Goal: Information Seeking & Learning: Learn about a topic

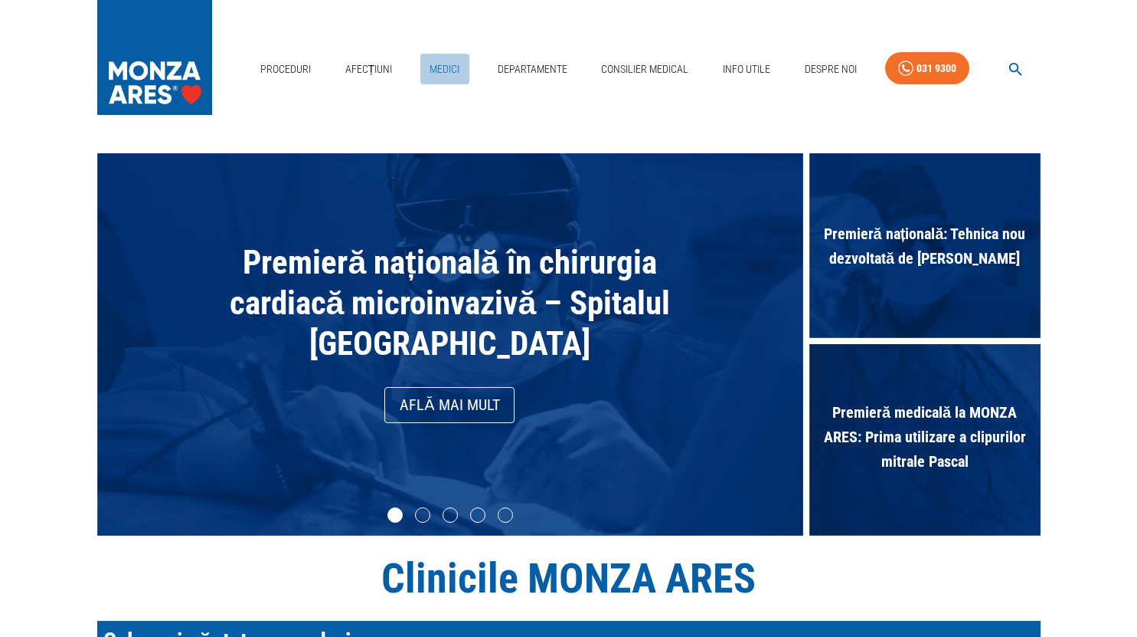
click at [455, 74] on link "Medici" at bounding box center [445, 69] width 49 height 31
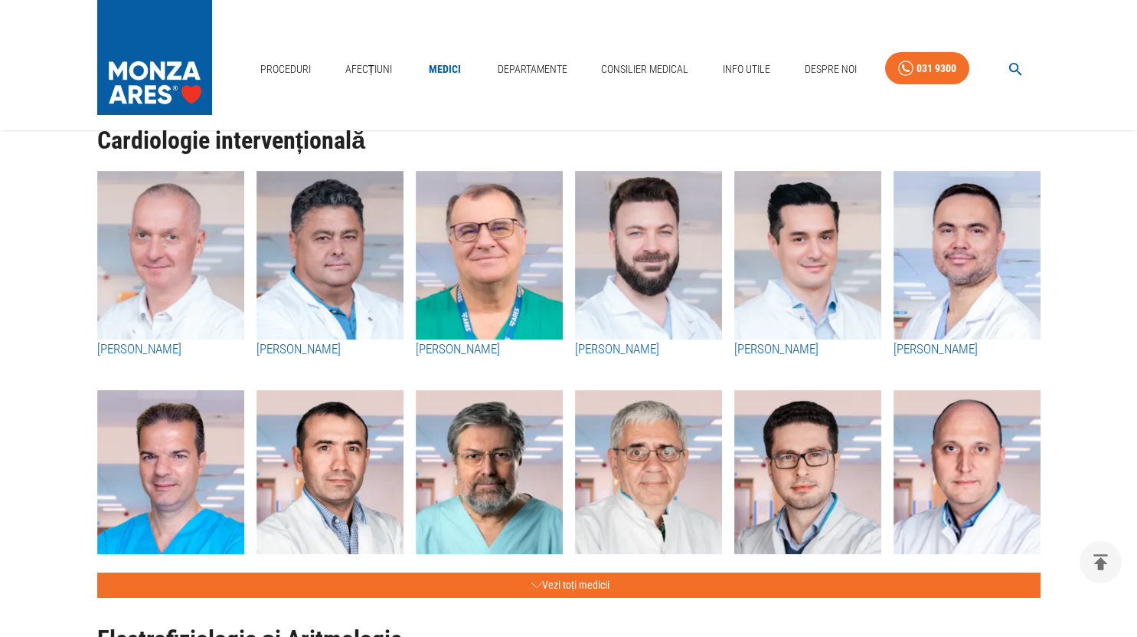
scroll to position [536, 0]
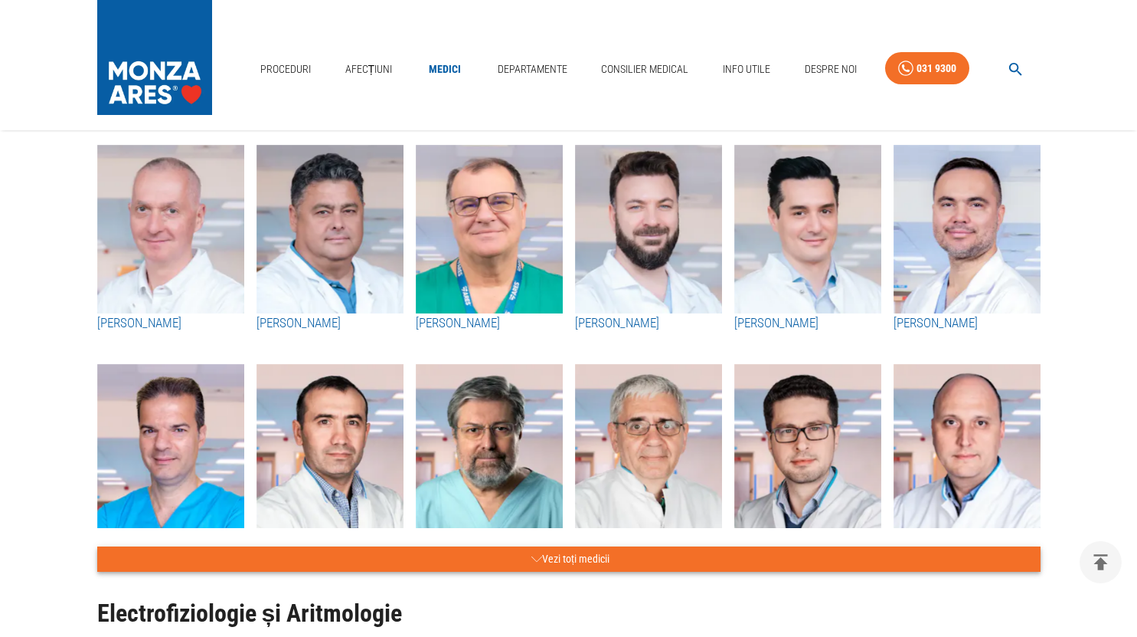
click at [525, 549] on button "Vezi toți medicii" at bounding box center [569, 558] width 944 height 25
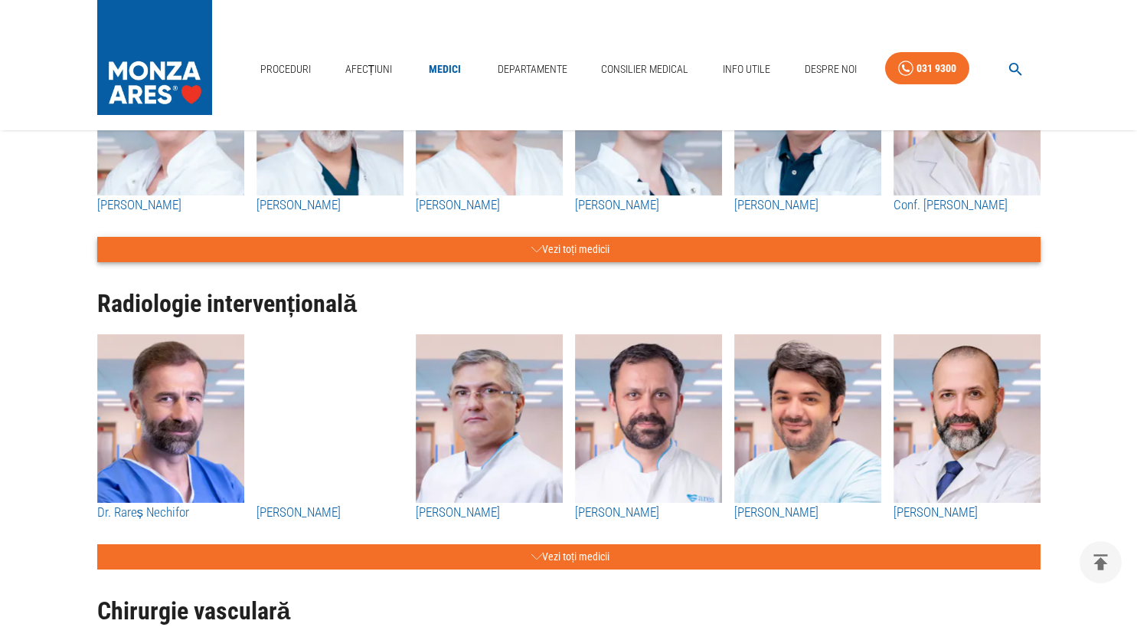
scroll to position [2987, 0]
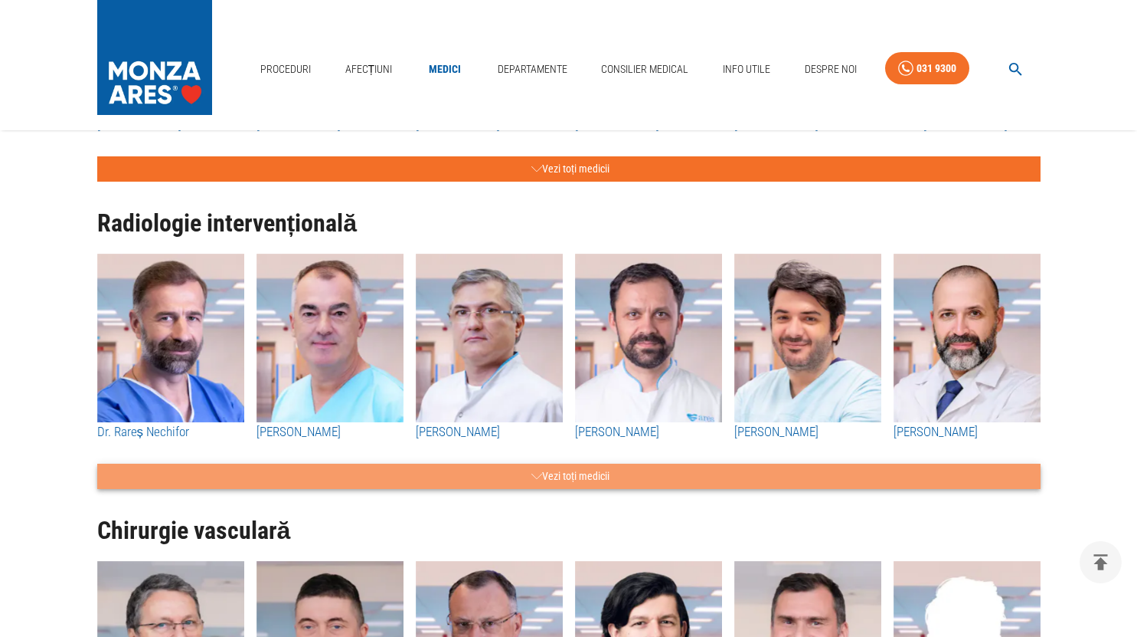
click at [550, 477] on button "Vezi toți medicii" at bounding box center [569, 475] width 944 height 25
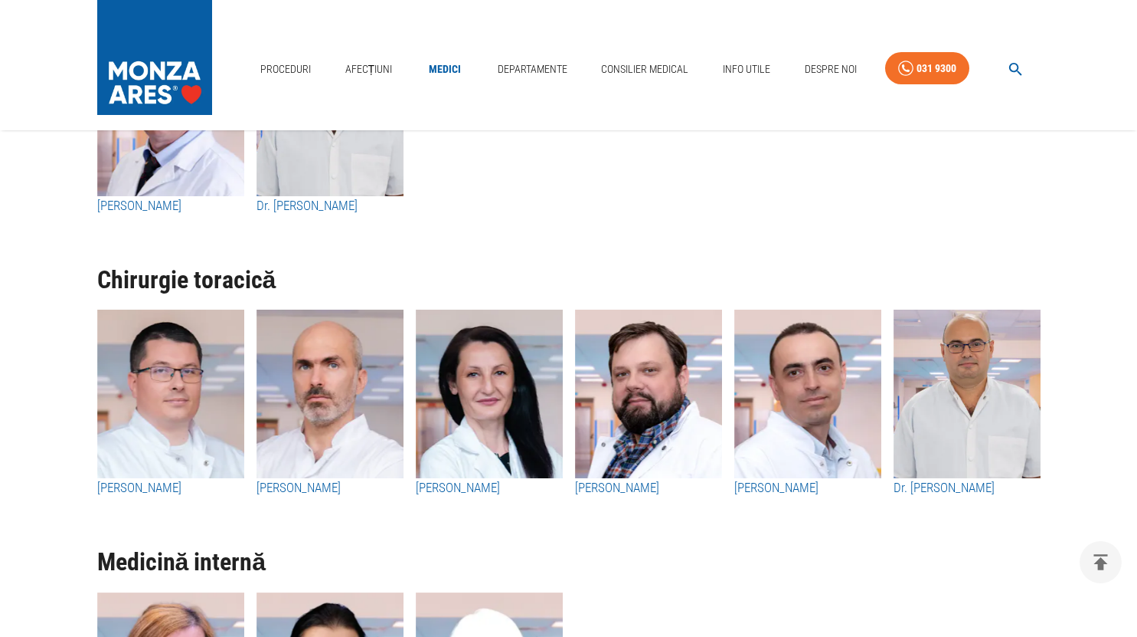
scroll to position [6051, 0]
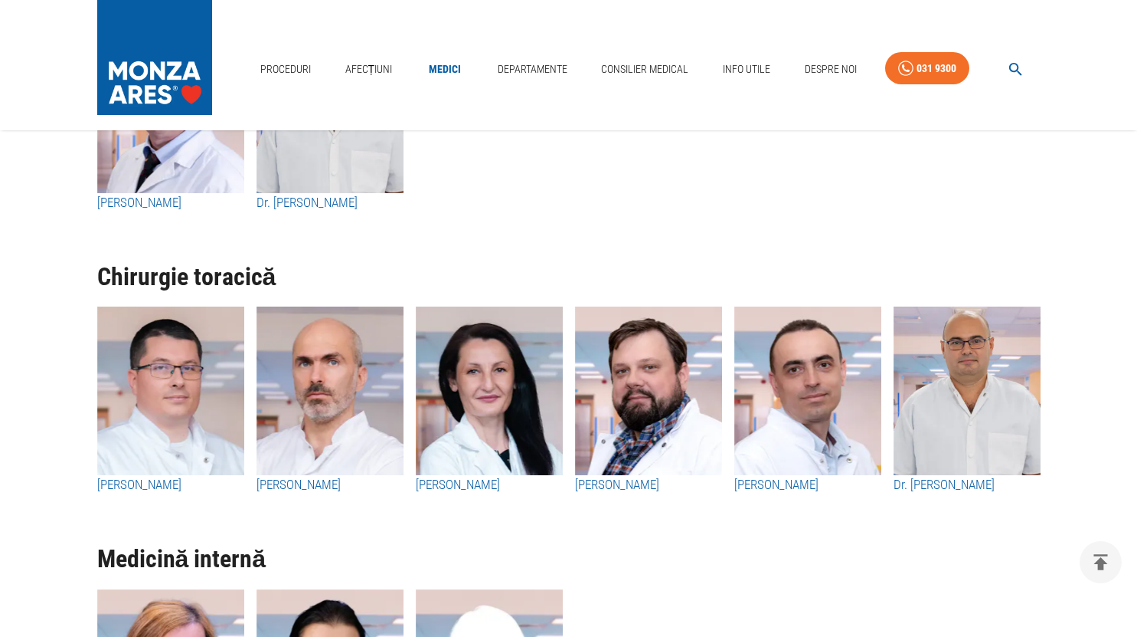
click at [156, 93] on img at bounding box center [154, 53] width 115 height 107
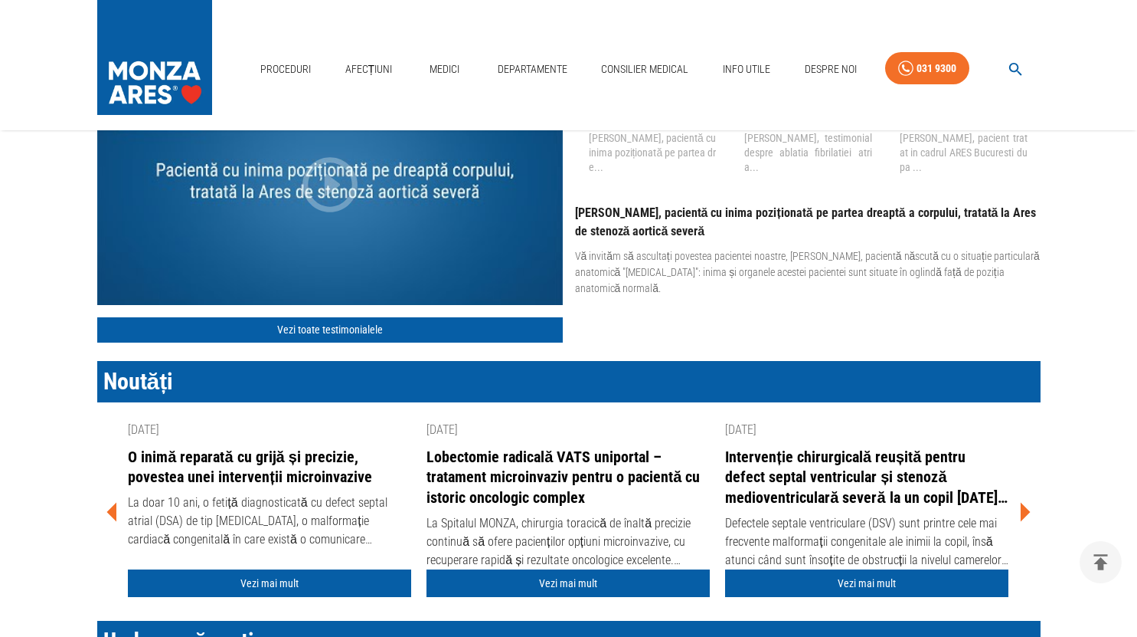
scroll to position [1915, 0]
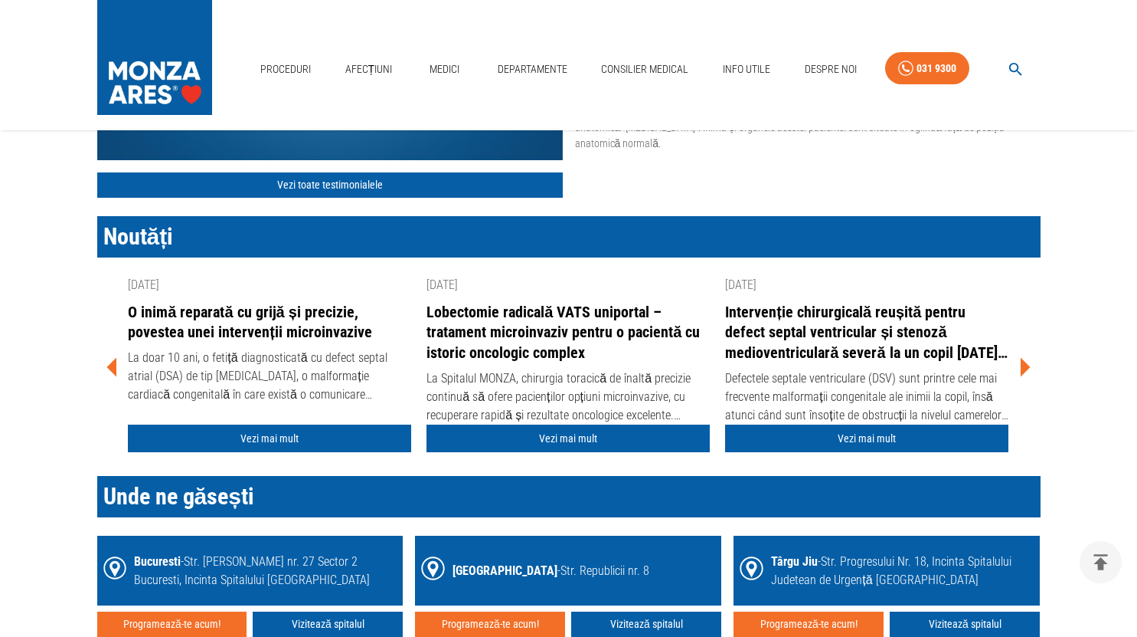
click at [227, 325] on link "O inimă reparată cu grijă și precizie, povestea unei intervenții microinvazive" at bounding box center [269, 322] width 283 height 41
